Goal: Navigation & Orientation: Understand site structure

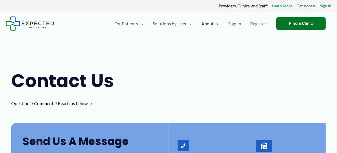
drag, startPoint x: 340, startPoint y: 38, endPoint x: 342, endPoint y: 27, distance: 10.9
click at [207, 39] on span "About Us" at bounding box center [210, 40] width 19 height 5
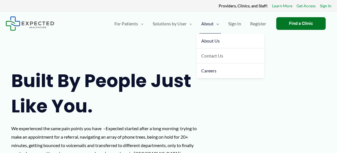
click at [207, 69] on span "Careers" at bounding box center [208, 70] width 15 height 5
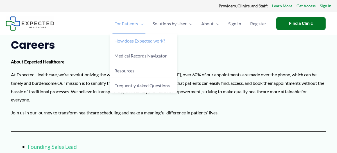
click at [136, 41] on span "How does Expected work?" at bounding box center [139, 40] width 51 height 5
